Goal: Navigation & Orientation: Find specific page/section

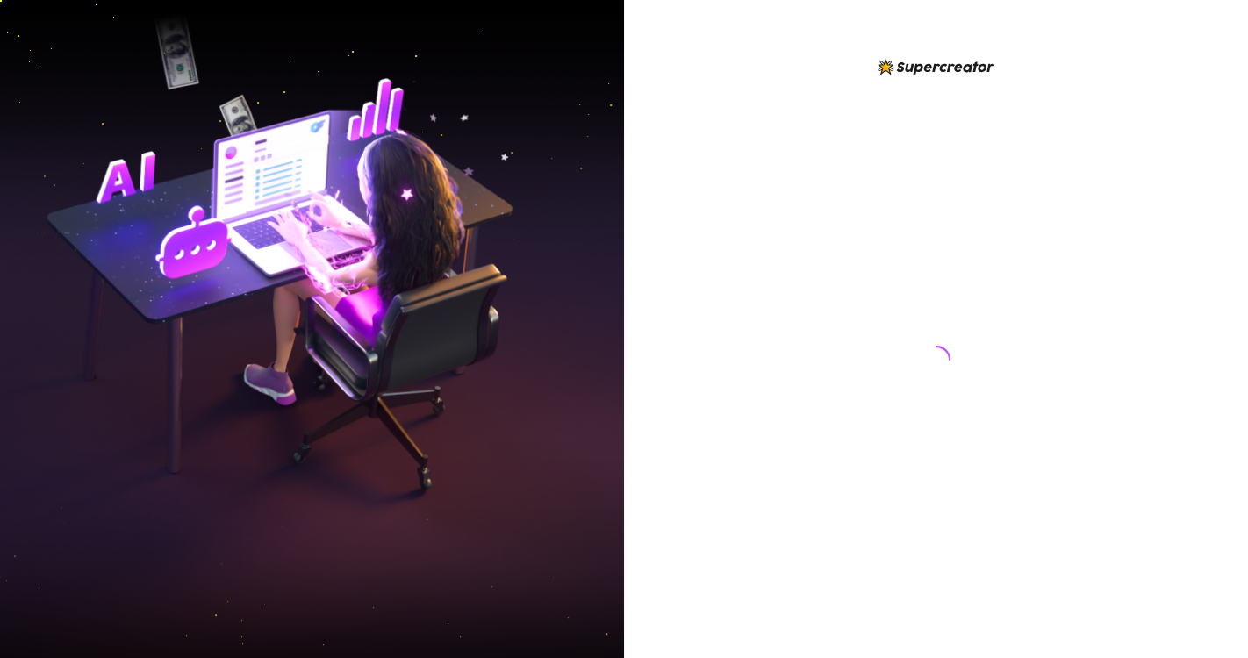
click at [837, 614] on div at bounding box center [937, 343] width 392 height 574
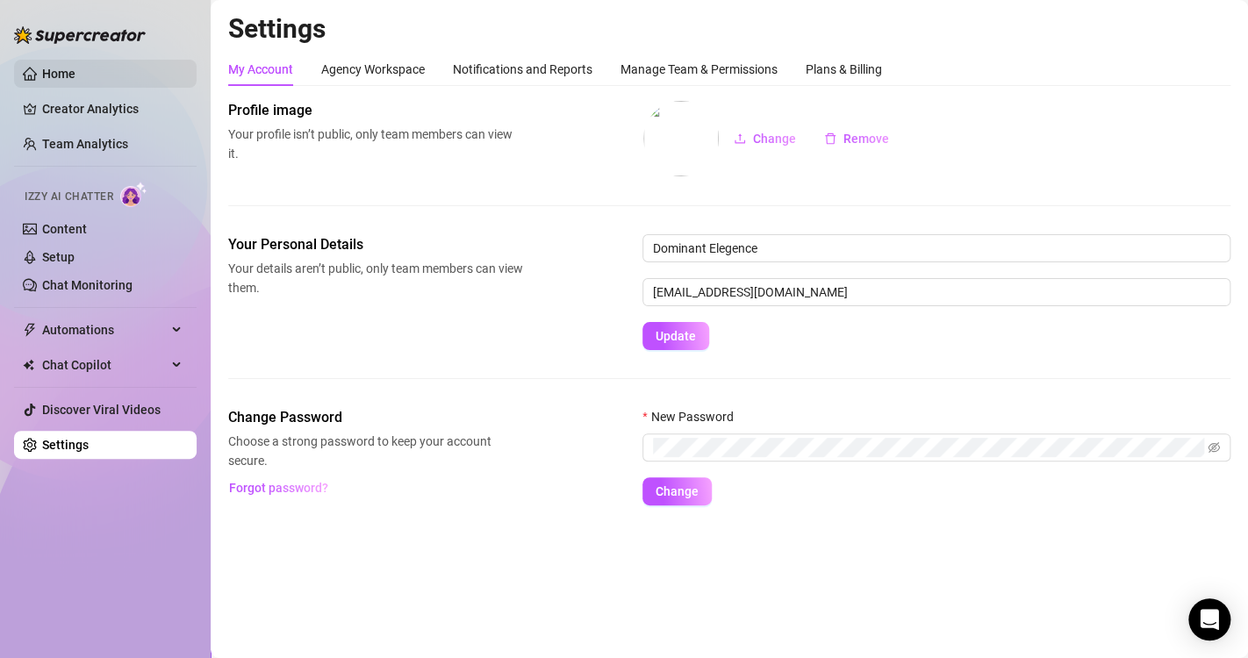
click at [69, 75] on link "Home" at bounding box center [58, 74] width 33 height 14
